Goal: Information Seeking & Learning: Learn about a topic

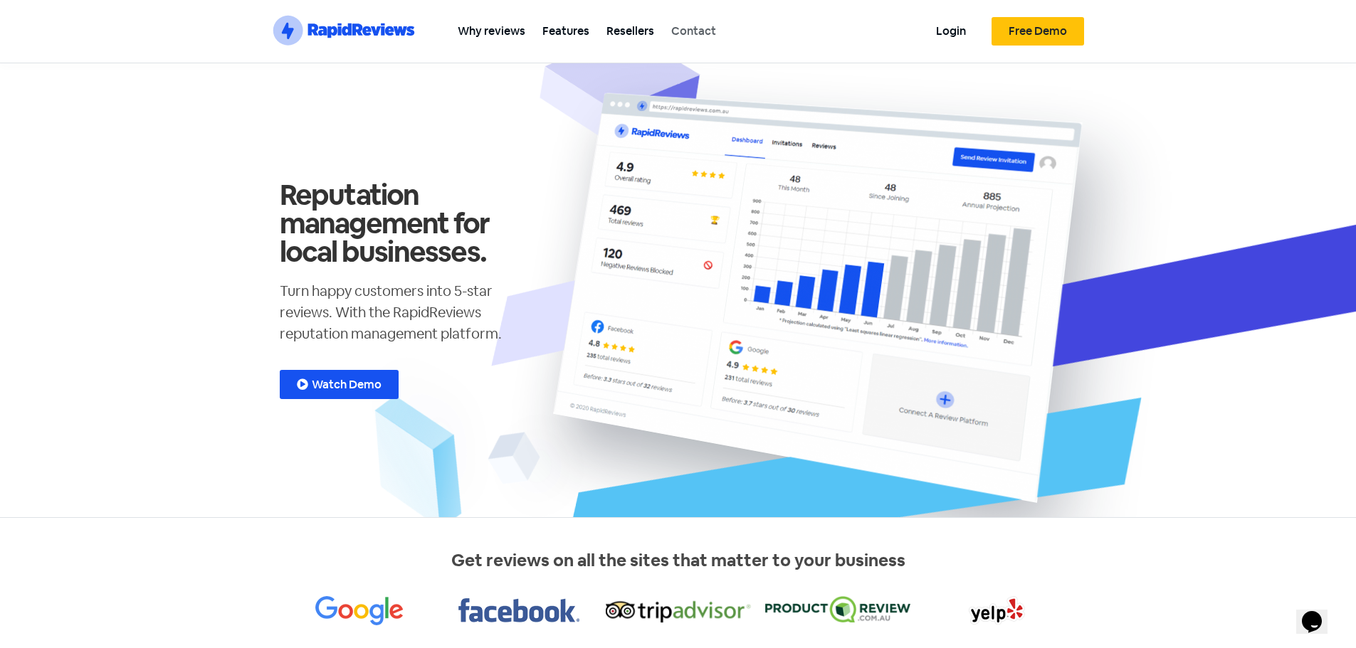
click at [707, 28] on link "Contact" at bounding box center [694, 31] width 62 height 32
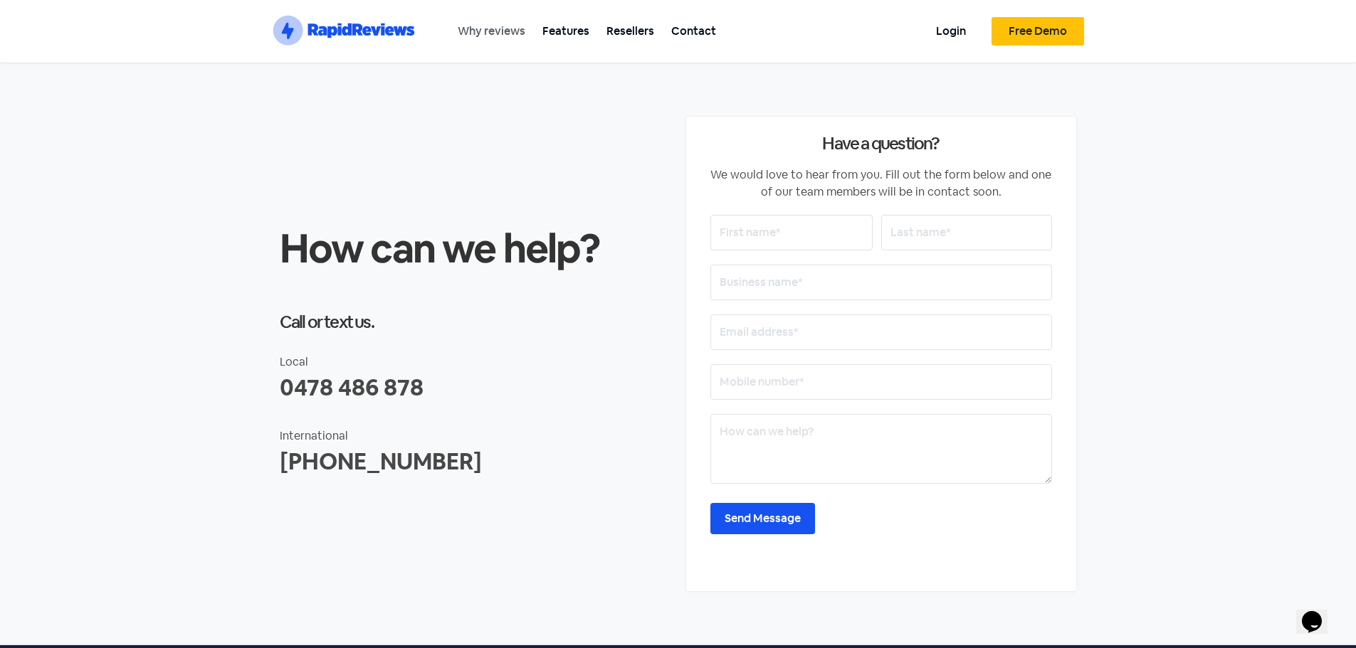
click at [499, 29] on link "Why reviews" at bounding box center [491, 31] width 85 height 32
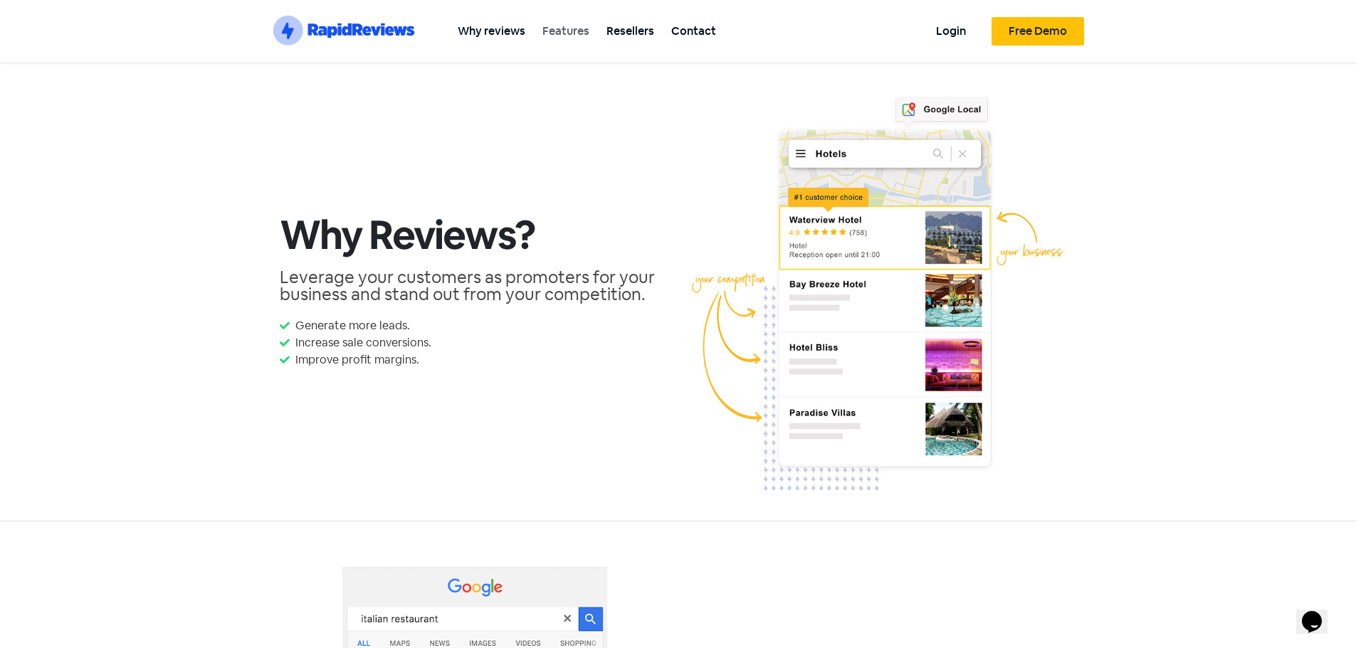
click at [548, 27] on link "Features" at bounding box center [566, 31] width 64 height 32
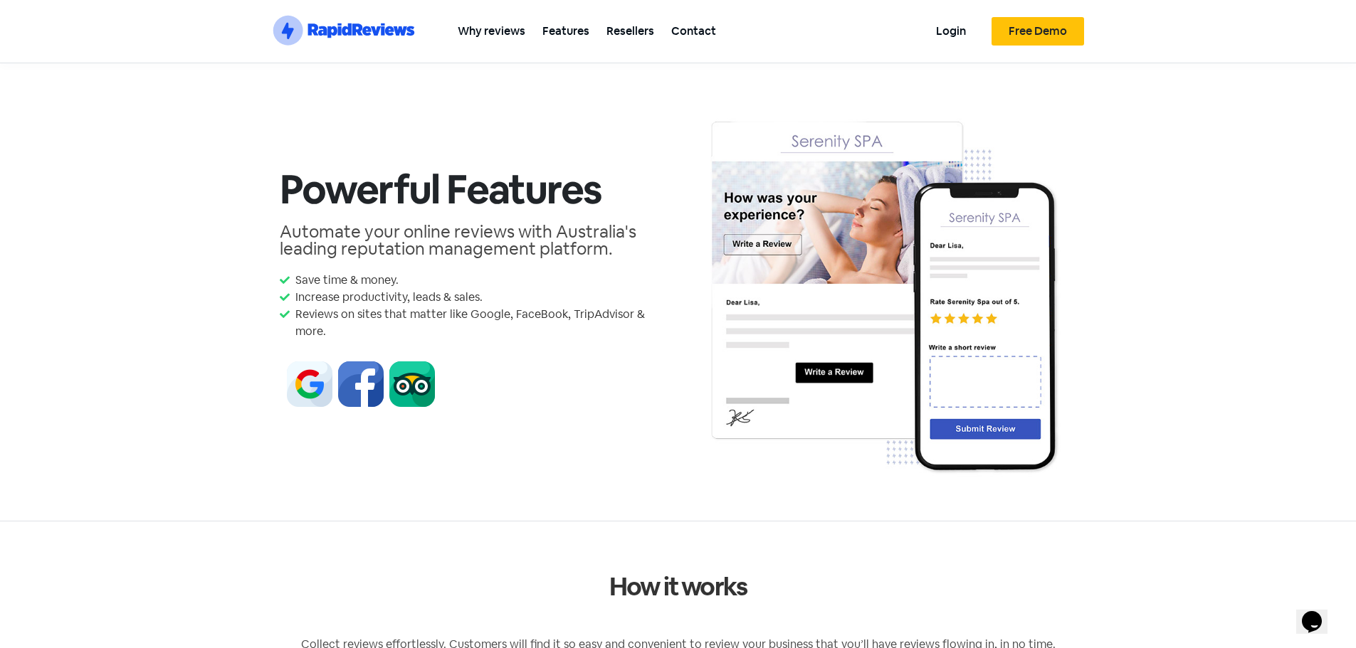
click at [1032, 34] on span "Free Demo" at bounding box center [1037, 31] width 58 height 11
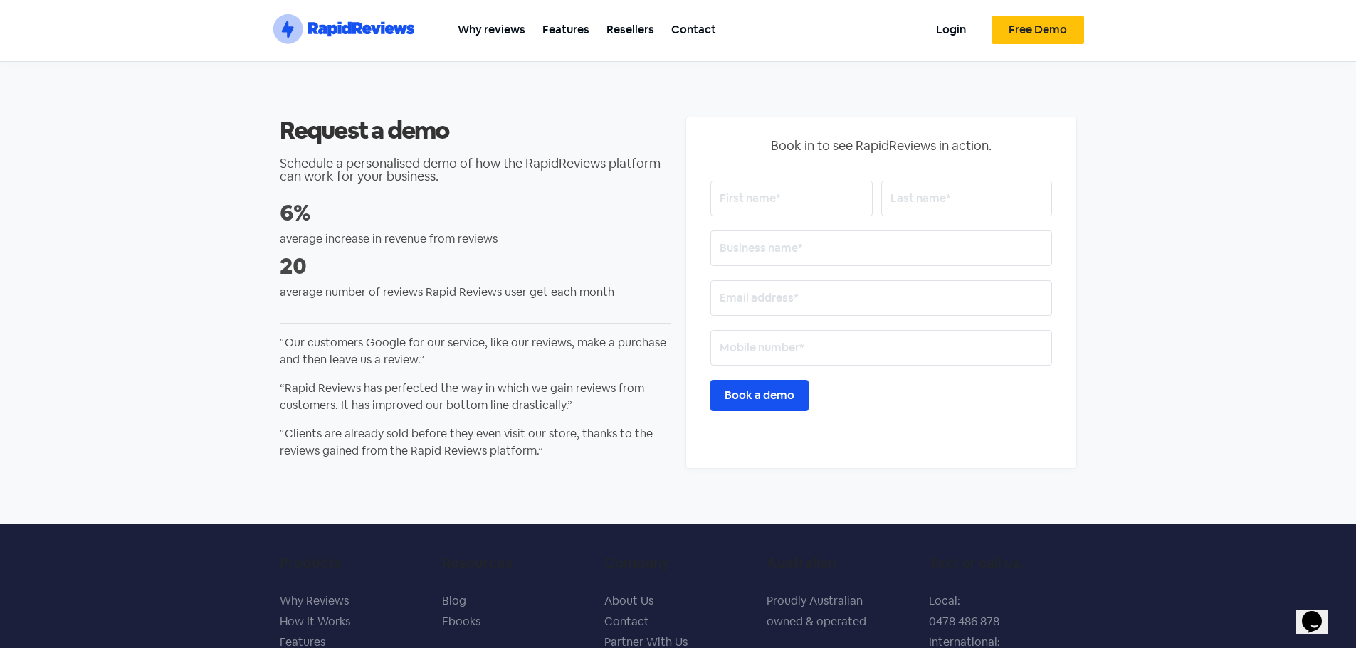
scroll to position [142, 0]
